Goal: Task Accomplishment & Management: Use online tool/utility

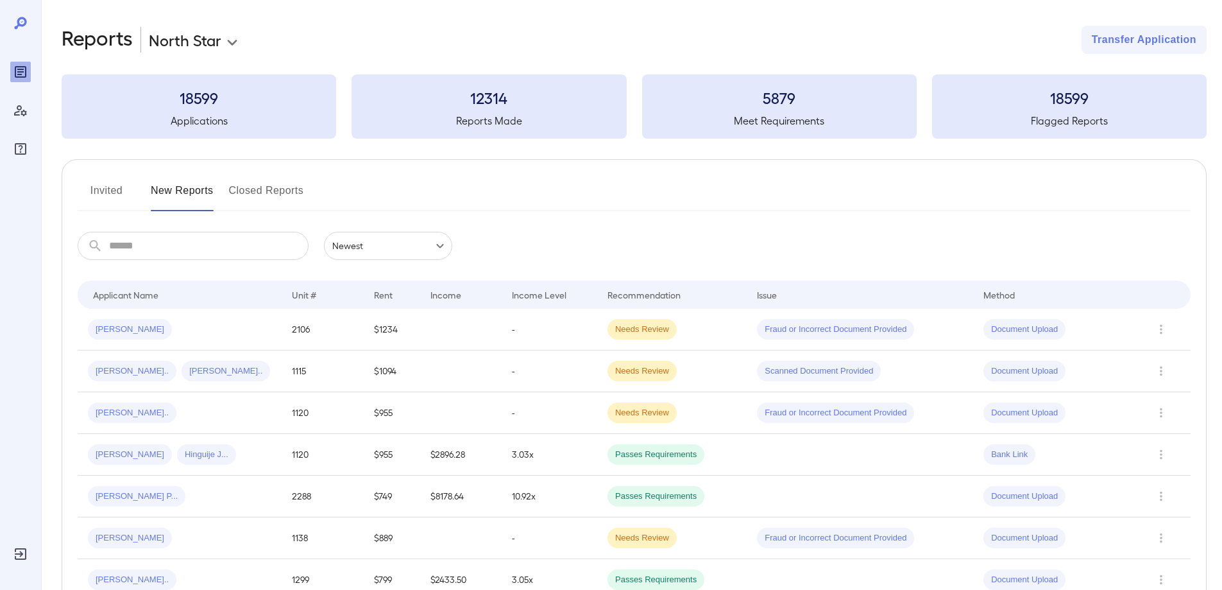
click at [114, 200] on button "Invited" at bounding box center [107, 195] width 58 height 31
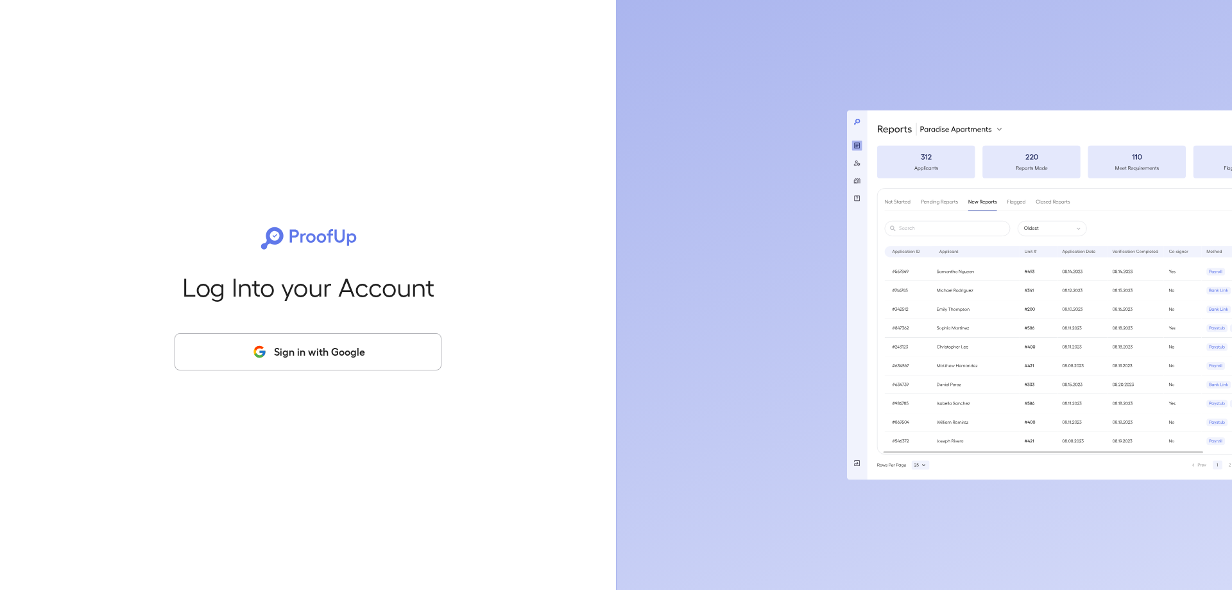
click at [373, 346] on button "Sign in with Google" at bounding box center [308, 351] width 267 height 37
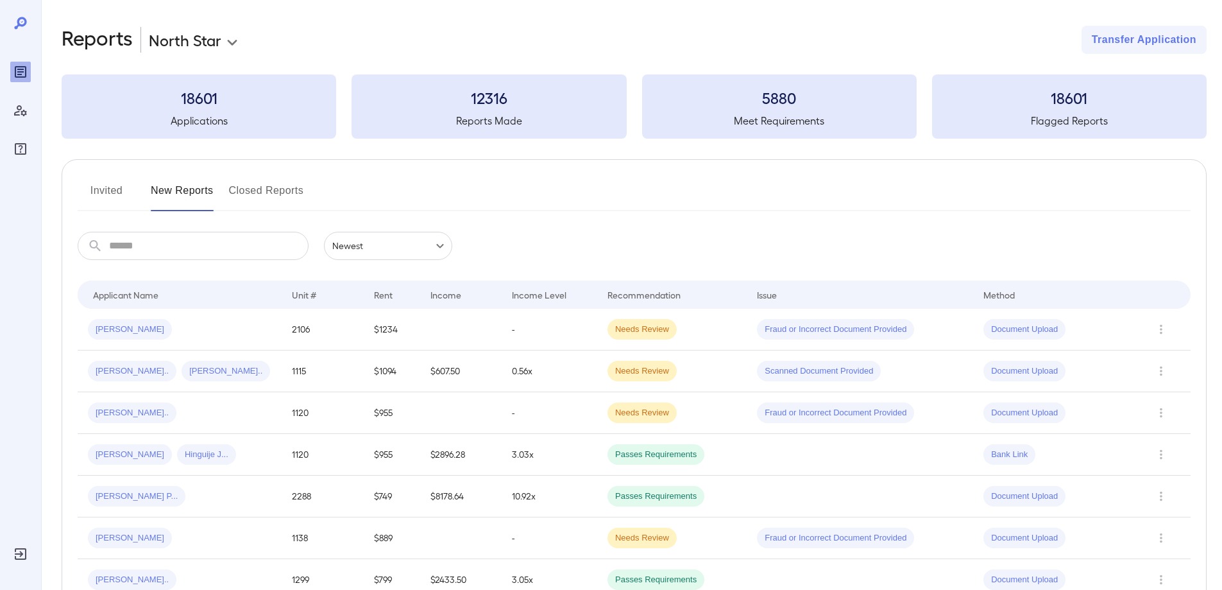
click at [110, 185] on button "Invited" at bounding box center [107, 195] width 58 height 31
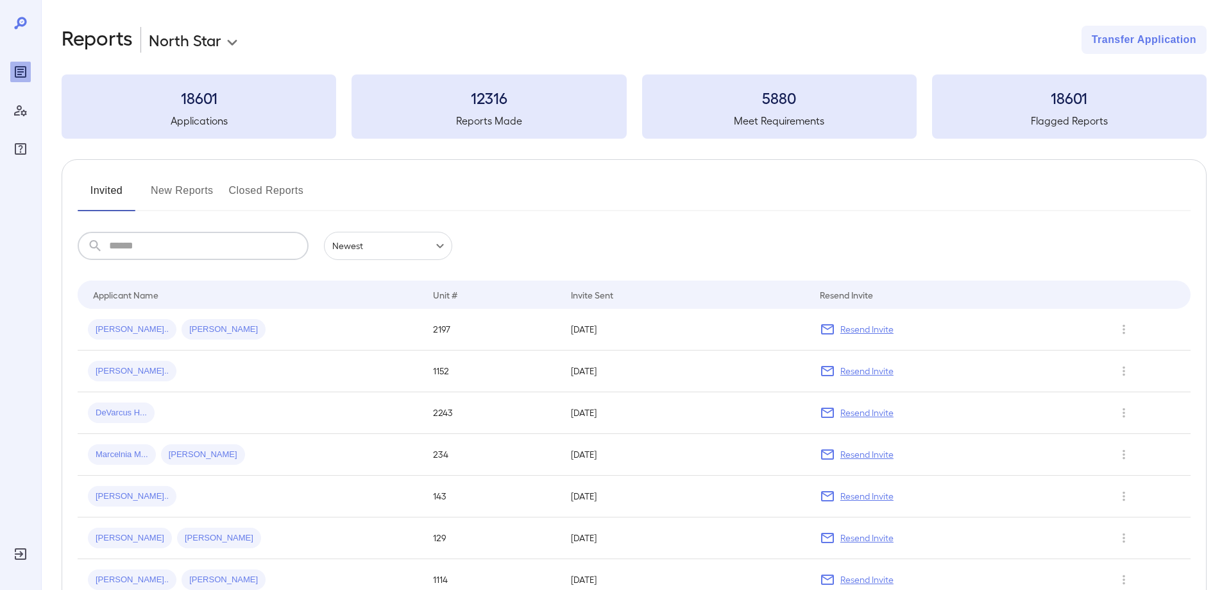
click at [248, 245] on input "text" at bounding box center [209, 246] width 200 height 28
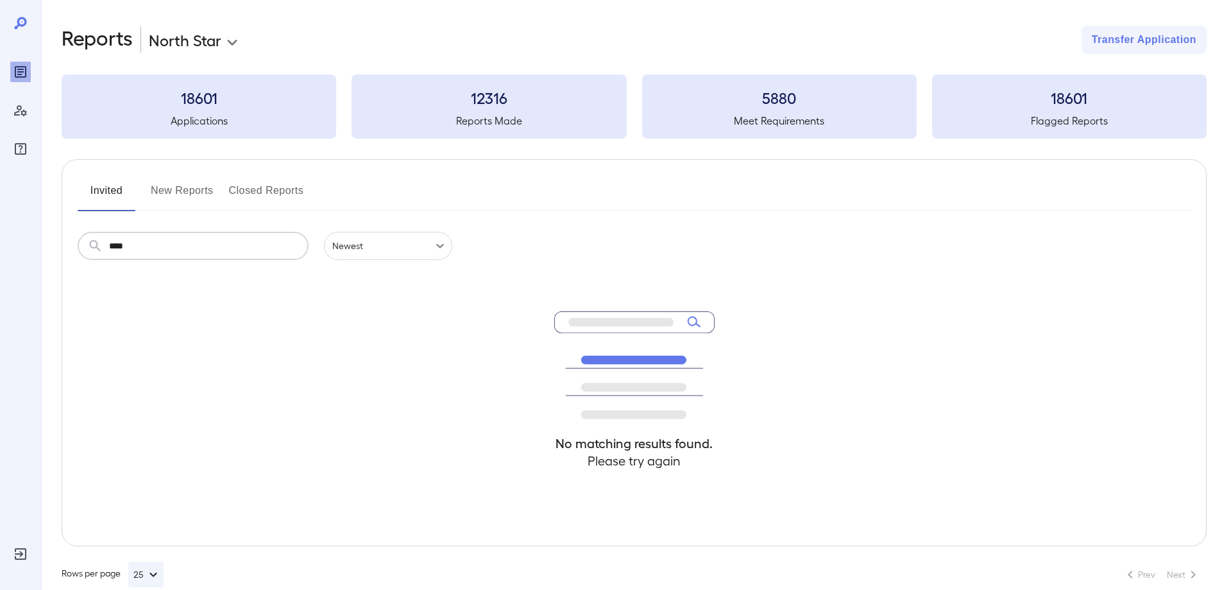
type input "****"
click at [201, 192] on button "New Reports" at bounding box center [182, 195] width 63 height 31
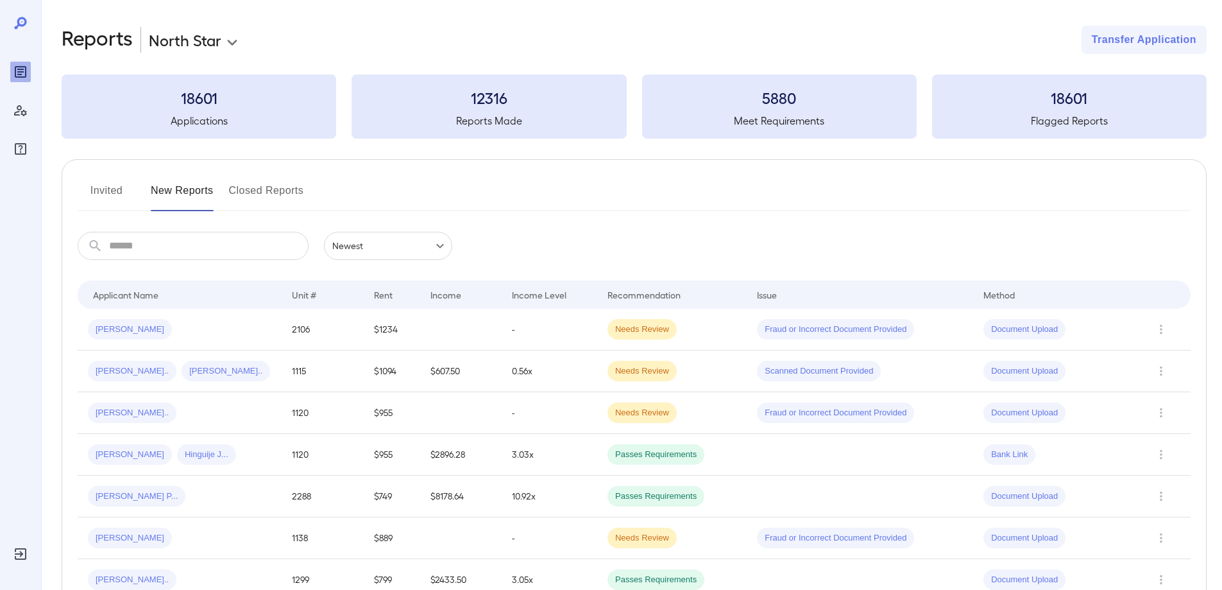
click at [118, 205] on button "Invited" at bounding box center [107, 195] width 58 height 31
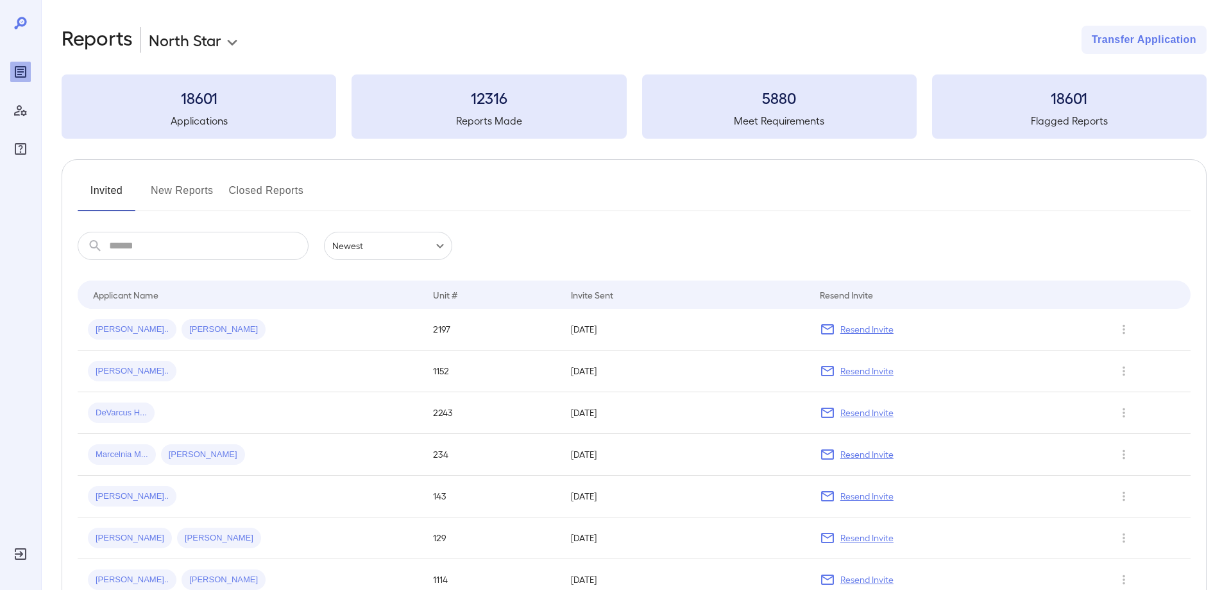
click at [132, 232] on input "text" at bounding box center [209, 246] width 200 height 28
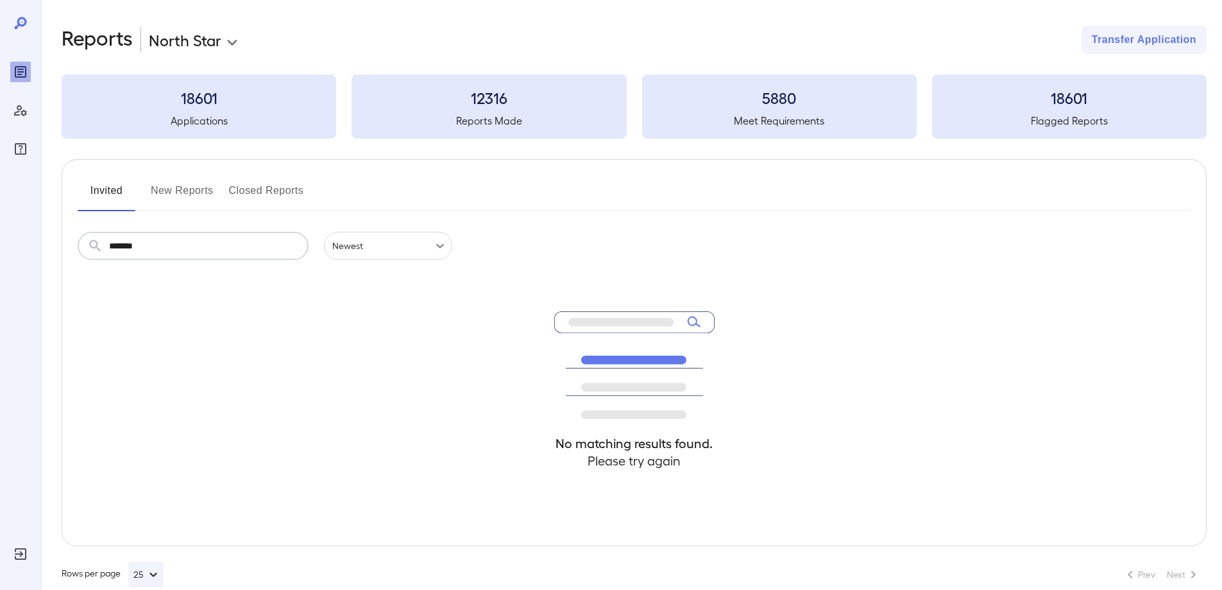
type input "*******"
click at [166, 187] on button "New Reports" at bounding box center [182, 195] width 63 height 31
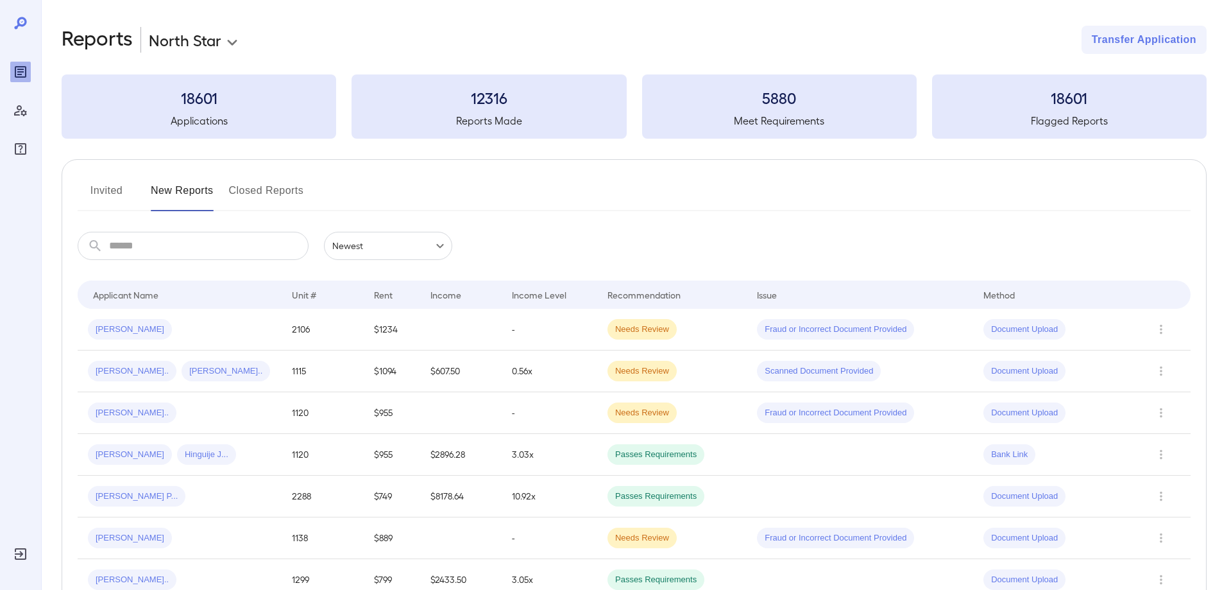
click at [160, 240] on input "text" at bounding box center [209, 246] width 200 height 28
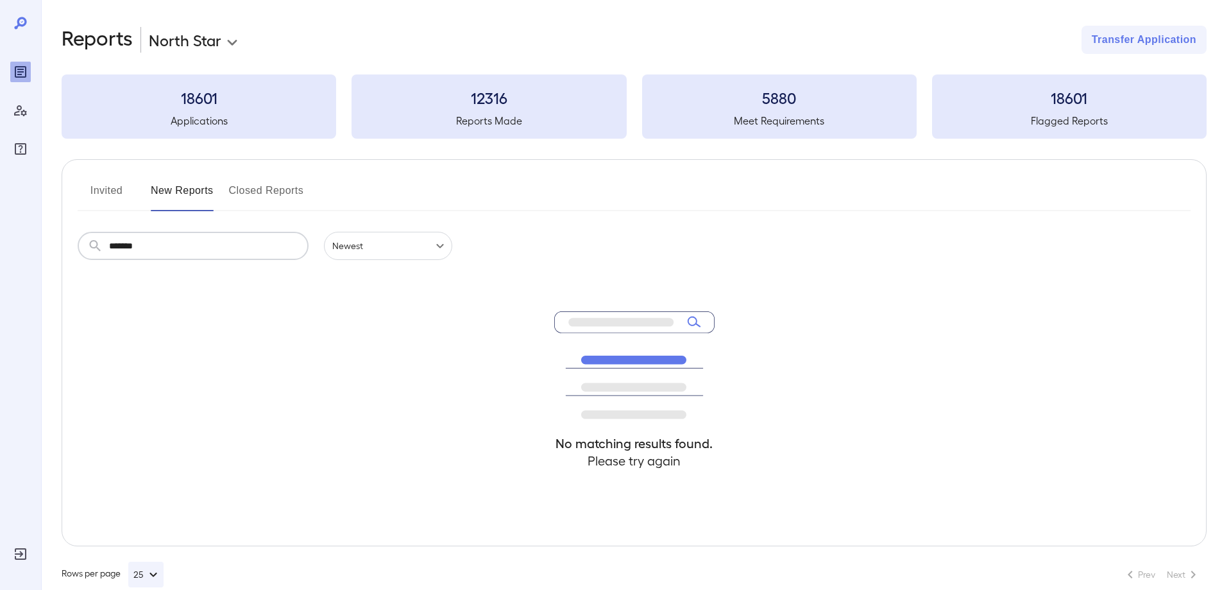
type input "*******"
click at [180, 201] on button "New Reports" at bounding box center [182, 195] width 63 height 31
drag, startPoint x: 191, startPoint y: 247, endPoint x: 0, endPoint y: 241, distance: 191.3
click at [0, 253] on div "**********" at bounding box center [611, 295] width 1222 height 590
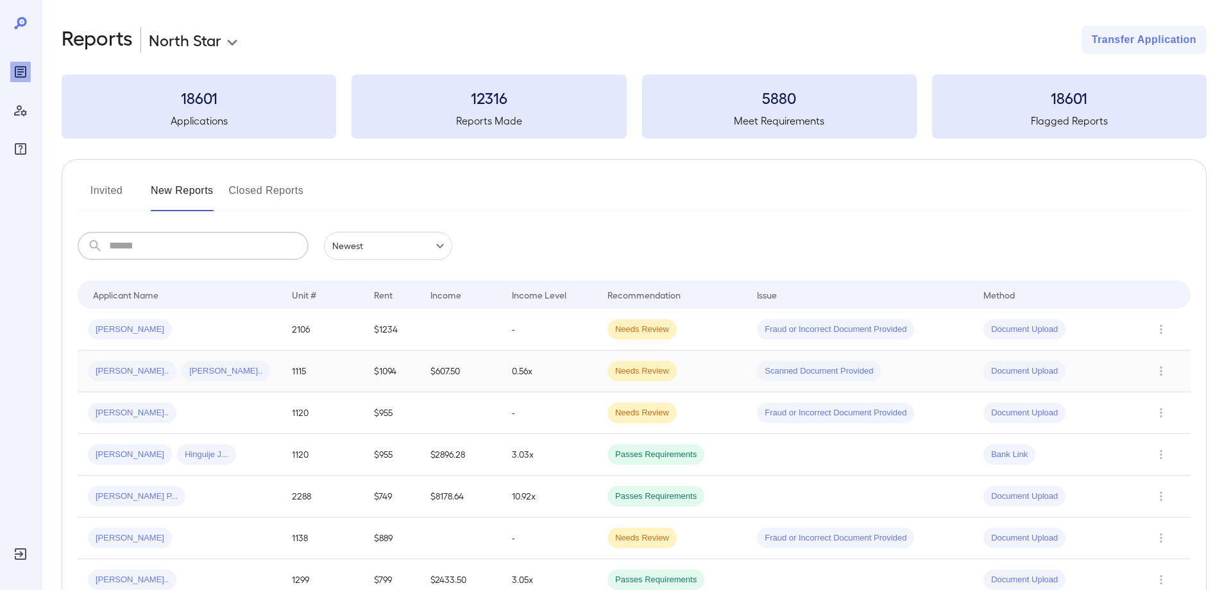
click at [221, 362] on div "Felix N... Ashley P..." at bounding box center [179, 371] width 183 height 21
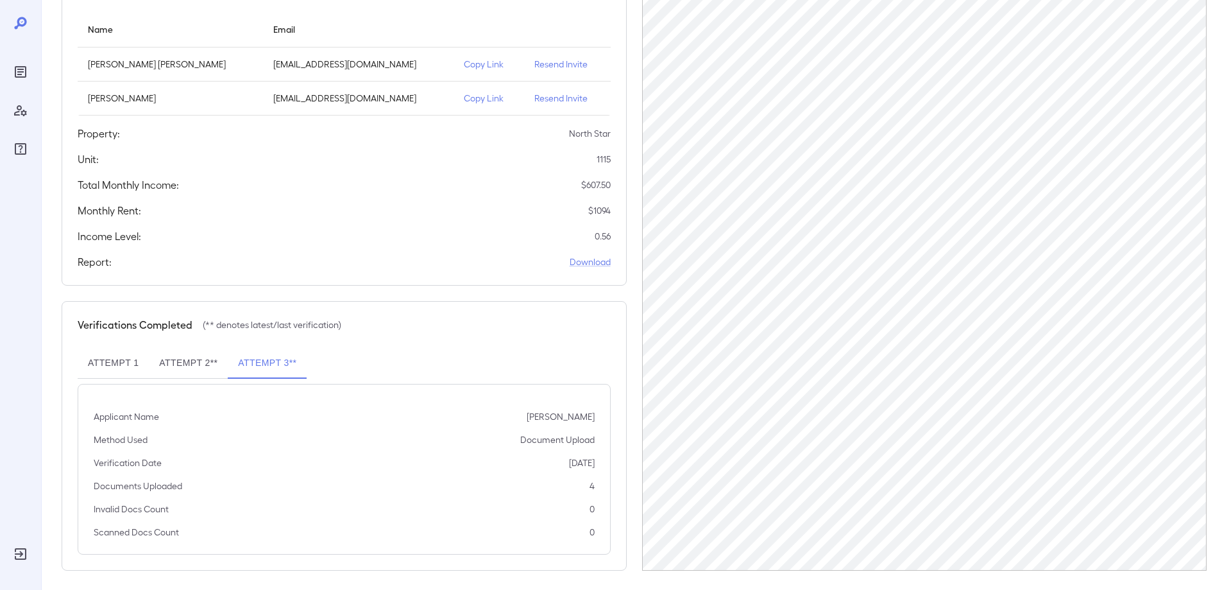
scroll to position [158, 0]
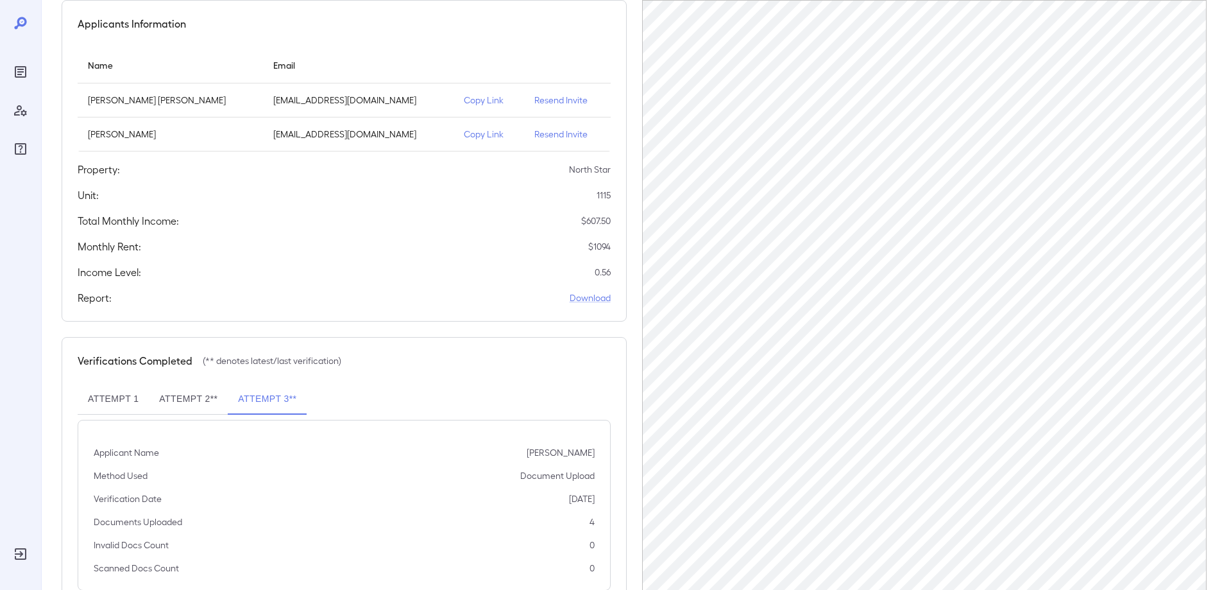
scroll to position [158, 0]
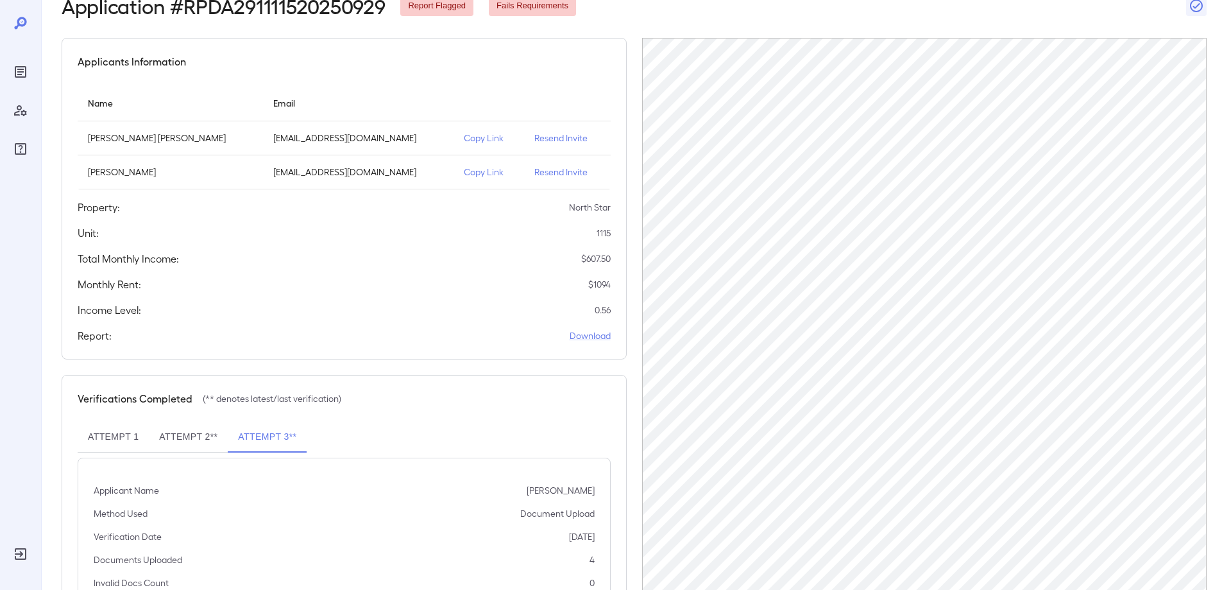
scroll to position [158, 0]
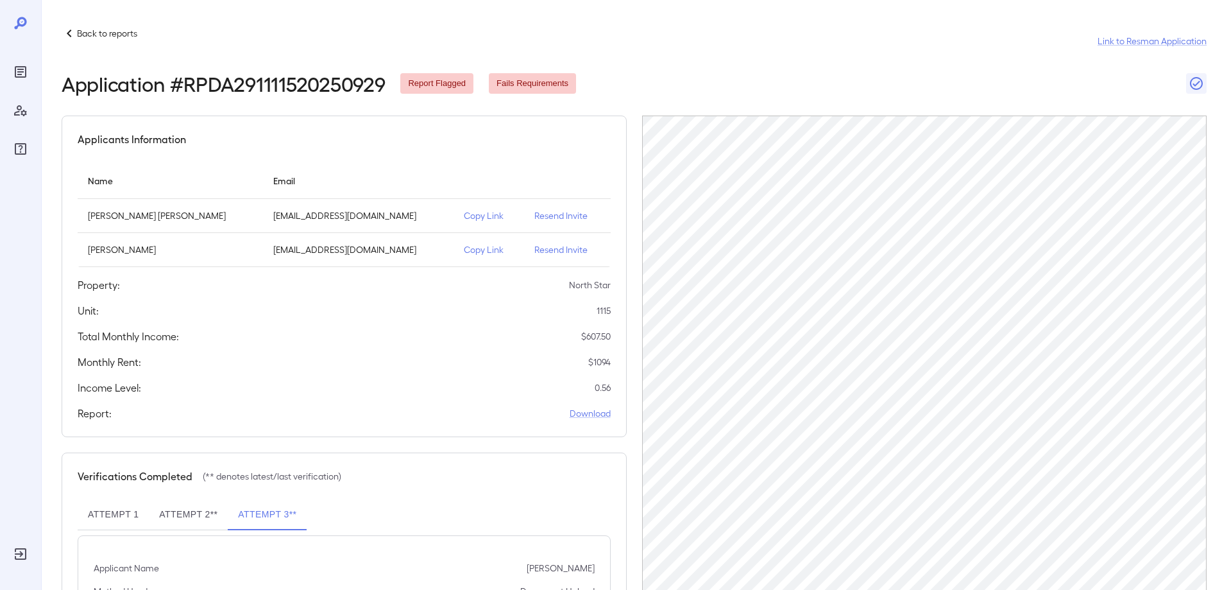
click at [464, 211] on p "Copy Link" at bounding box center [489, 215] width 50 height 13
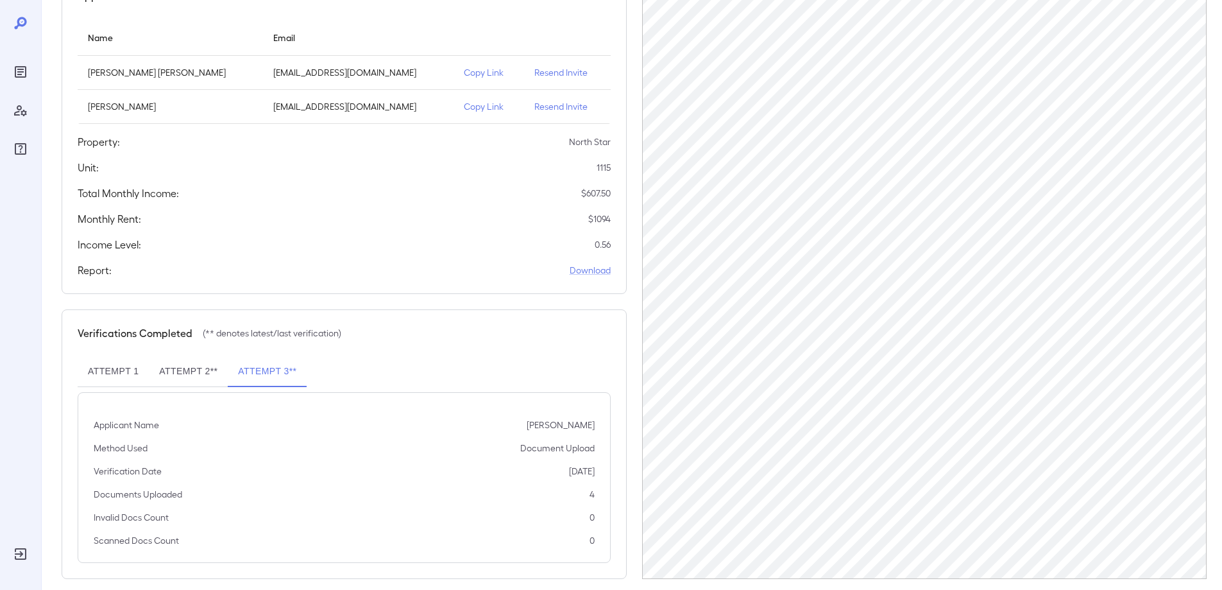
scroll to position [158, 0]
